Goal: Task Accomplishment & Management: Manage account settings

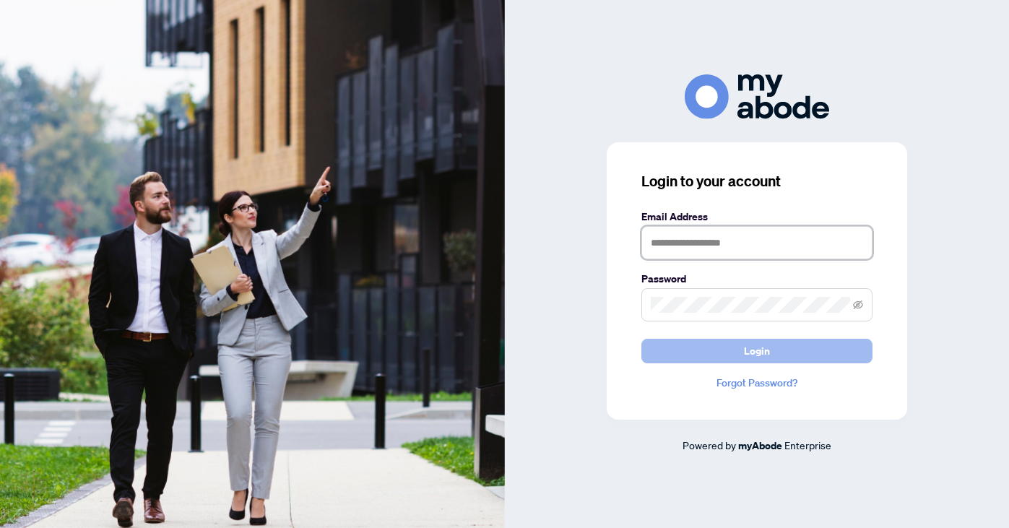
type input "**********"
click at [752, 355] on span "Login" at bounding box center [757, 350] width 26 height 23
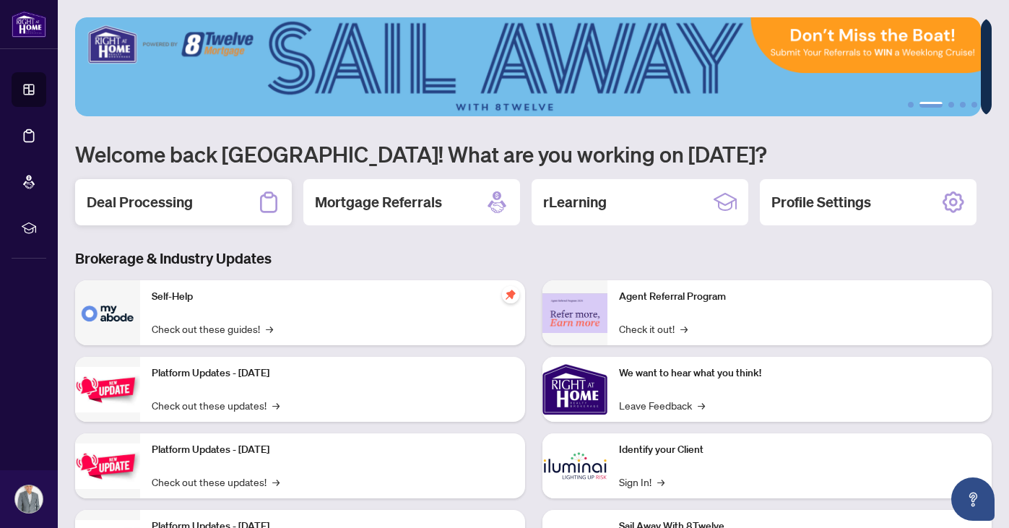
click at [165, 203] on h2 "Deal Processing" at bounding box center [140, 202] width 106 height 20
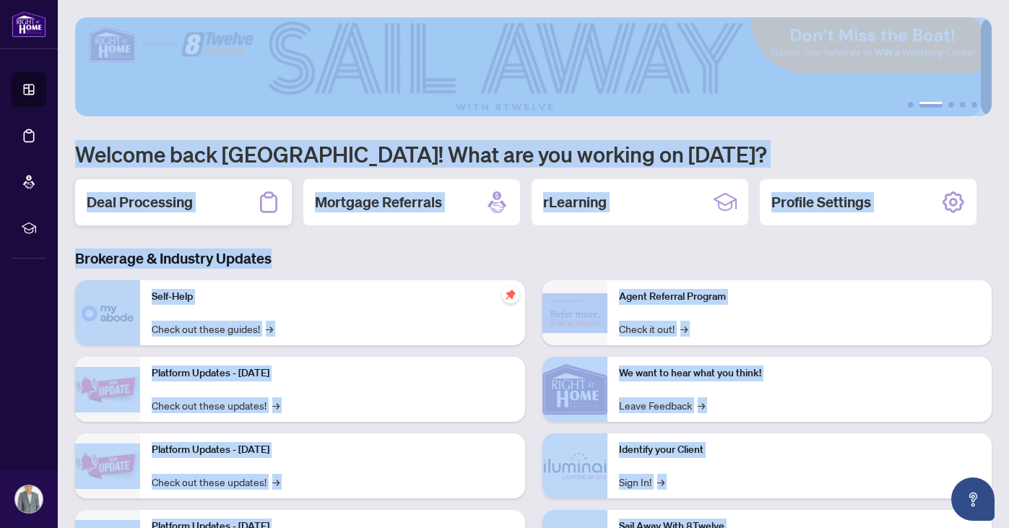
click at [165, 203] on main "1 2 3 4 5 Welcome back [PERSON_NAME]! What are you working on [DATE]? Deal Proc…" at bounding box center [533, 264] width 951 height 528
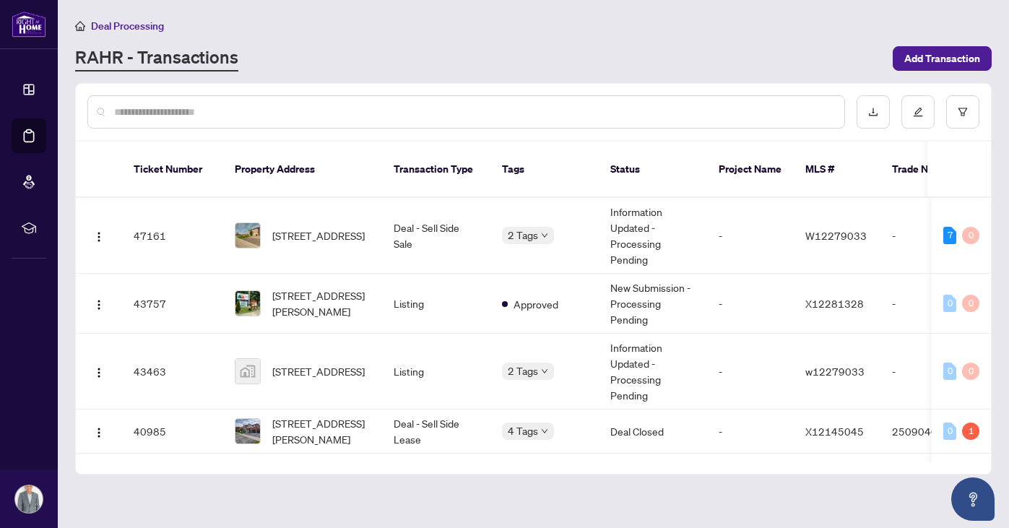
click at [379, 106] on input "text" at bounding box center [473, 112] width 718 height 16
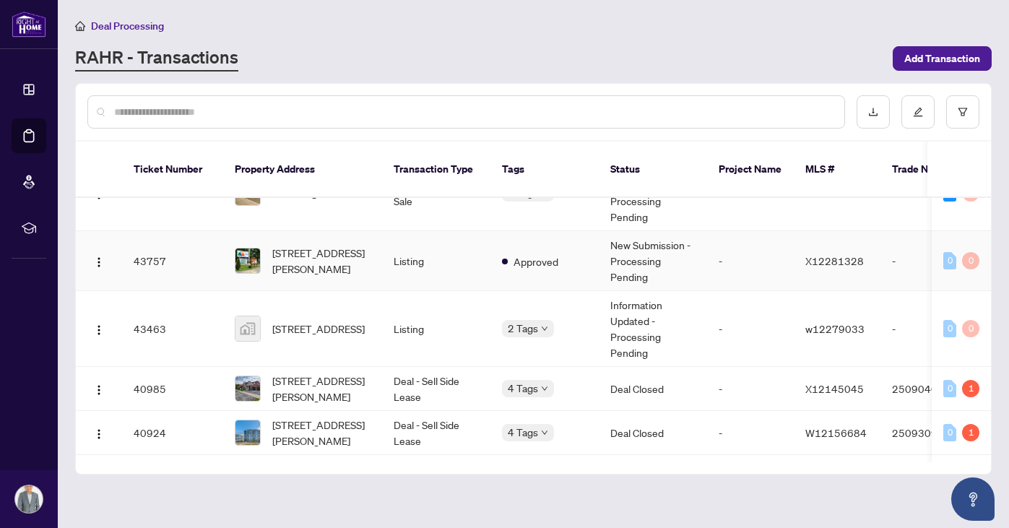
scroll to position [24, 0]
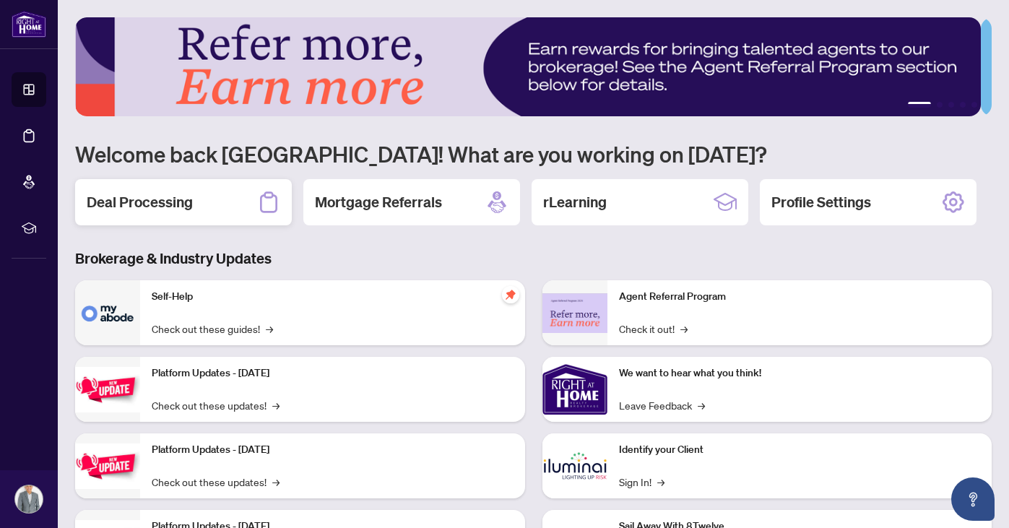
click at [162, 193] on h2 "Deal Processing" at bounding box center [140, 202] width 106 height 20
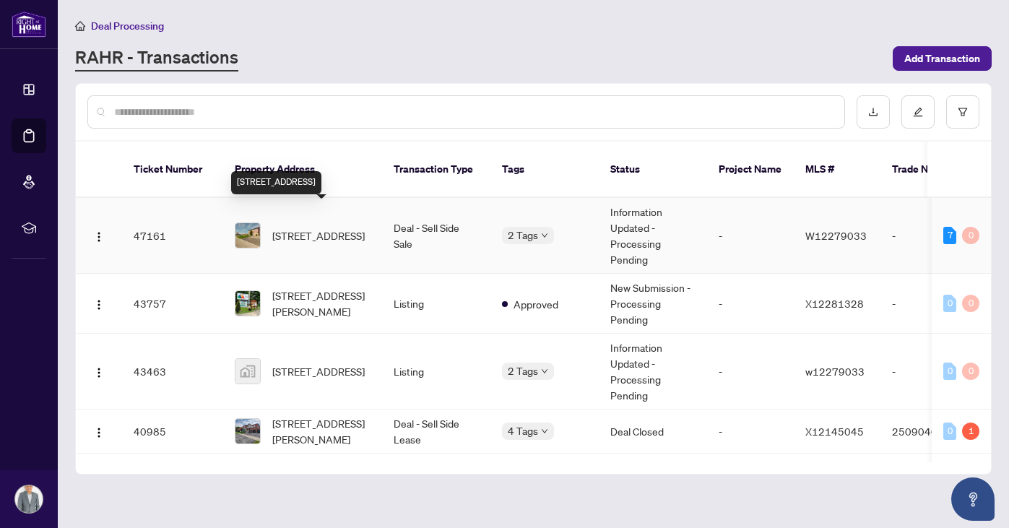
click at [315, 227] on span "[STREET_ADDRESS]" at bounding box center [318, 235] width 92 height 16
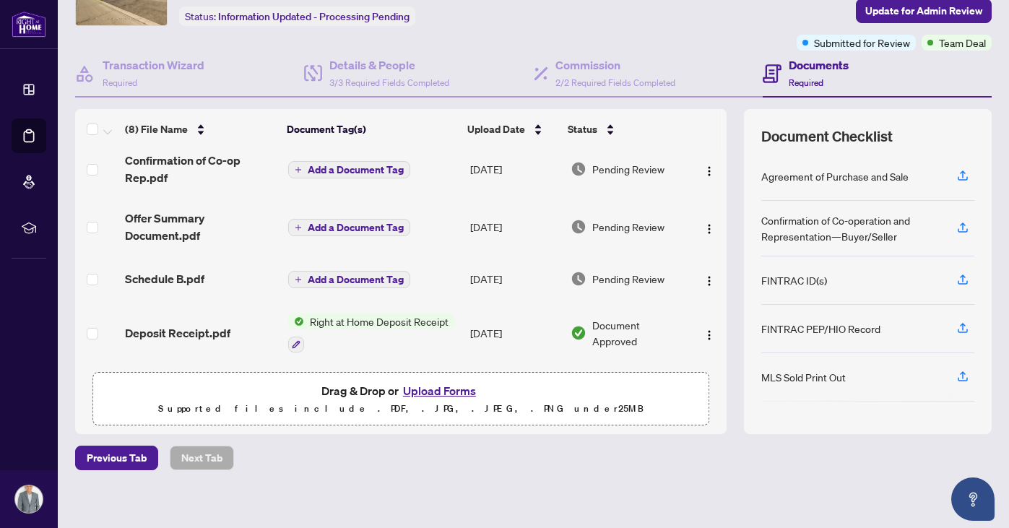
scroll to position [97, 0]
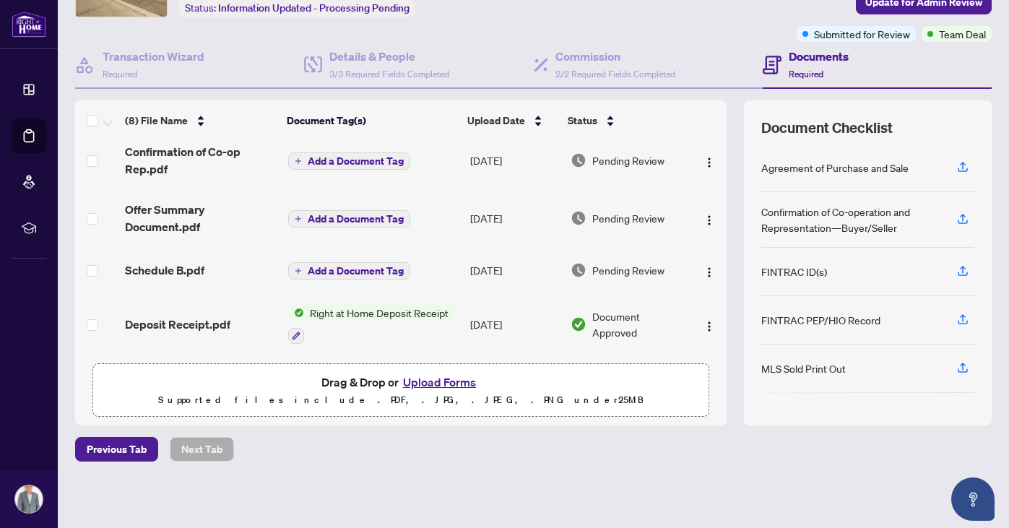
click at [439, 382] on button "Upload Forms" at bounding box center [440, 382] width 82 height 19
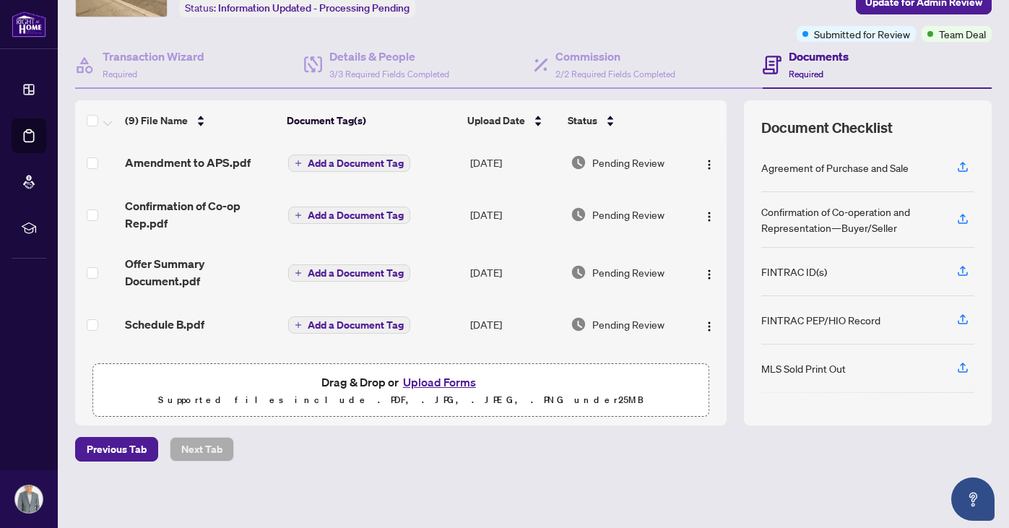
click at [744, 422] on div "Document Checklist Agreement of Purchase and Sale Confirmation of Co-operation …" at bounding box center [868, 262] width 248 height 325
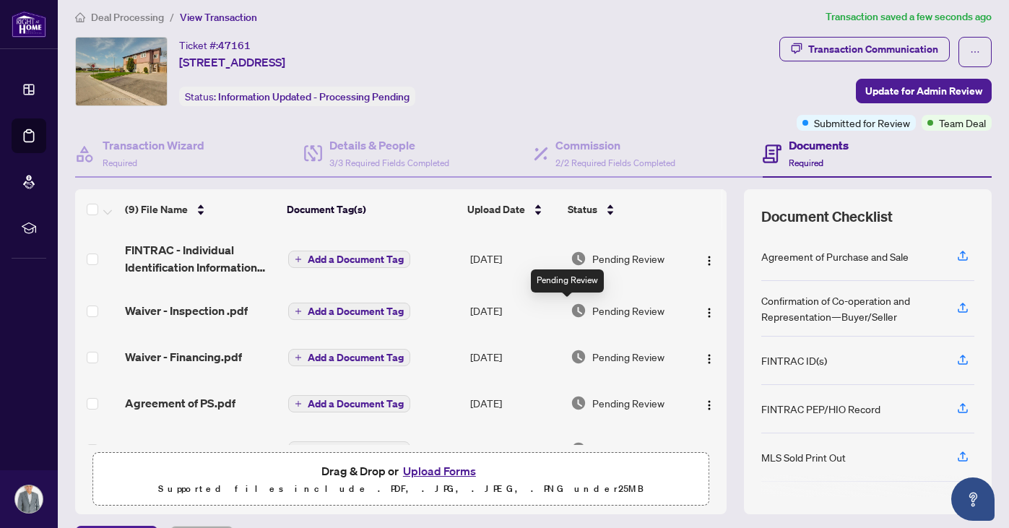
scroll to position [0, 0]
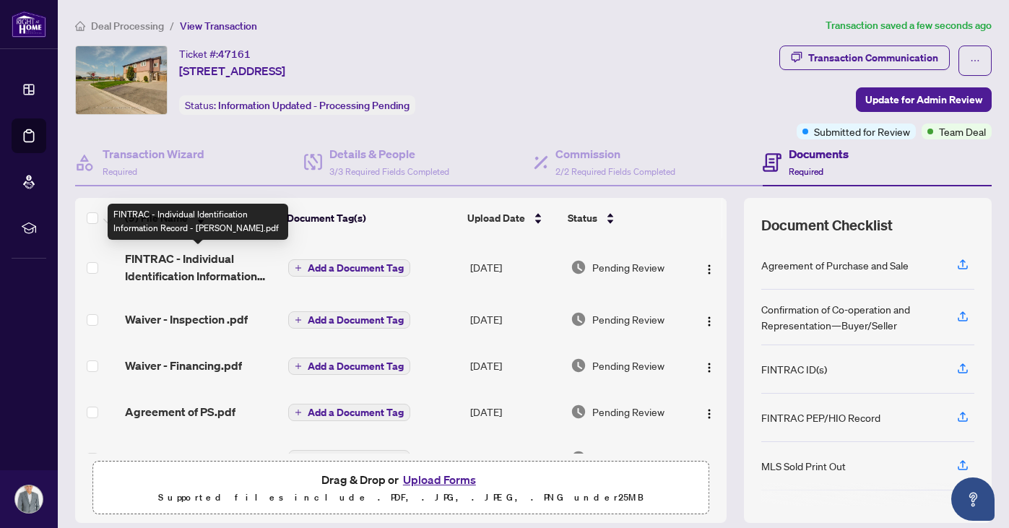
click at [206, 259] on span "FINTRAC - Individual Identification Information Record - [PERSON_NAME].pdf" at bounding box center [200, 267] width 151 height 35
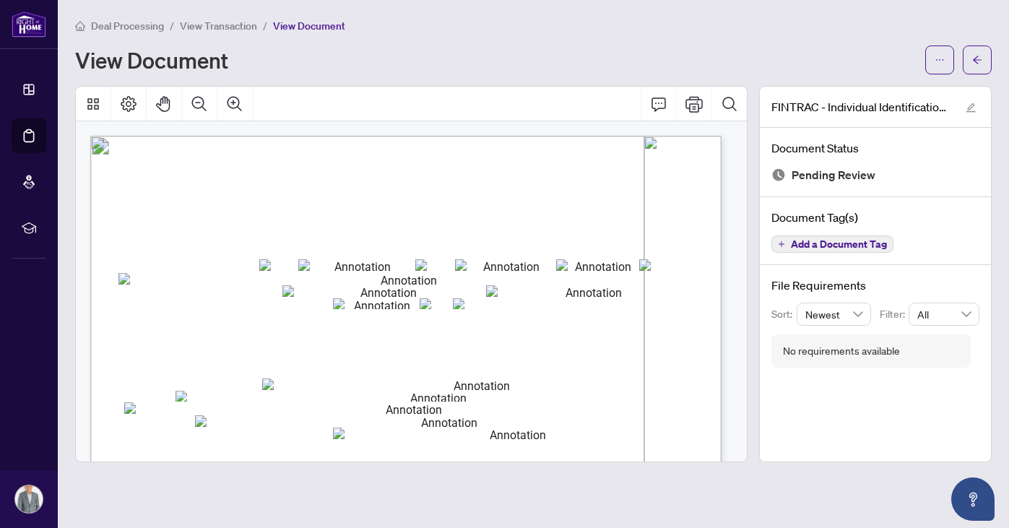
click at [489, 215] on span "member whenever they act in respect to the purchase or sale of real estate." at bounding box center [356, 213] width 265 height 9
